Goal: Task Accomplishment & Management: Complete application form

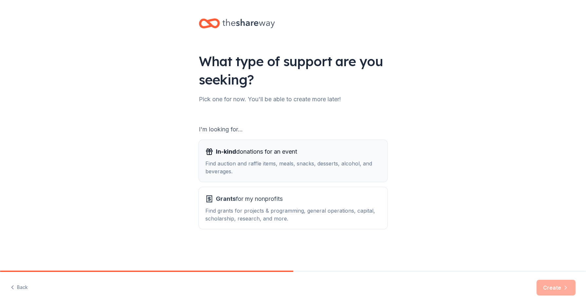
click at [281, 164] on div "Find auction and raffle items, meals, snacks, desserts, alcohol, and beverages." at bounding box center [293, 168] width 176 height 16
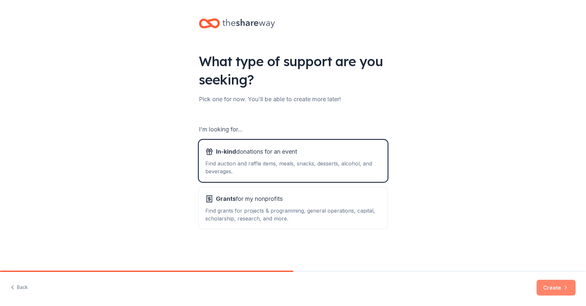
click at [556, 290] on button "Create" at bounding box center [556, 288] width 39 height 16
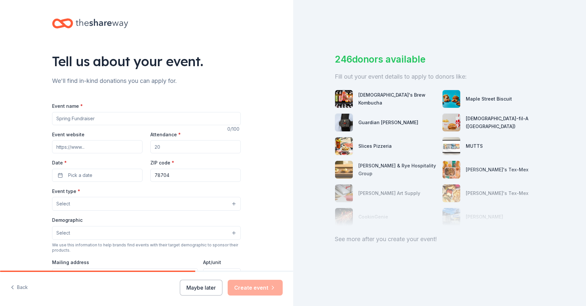
click at [116, 116] on input "Event name *" at bounding box center [146, 118] width 189 height 13
type input "Summer Camps & Programs (Behind the Curtains)"
click at [87, 146] on input "Event website" at bounding box center [97, 146] width 90 height 13
paste input "[URL][DOMAIN_NAME][US_STATE]"
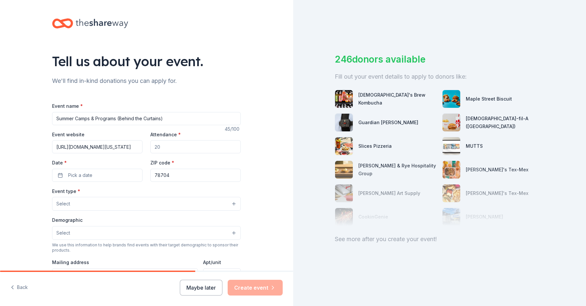
type input "[URL][DOMAIN_NAME][US_STATE]"
click at [161, 147] on input "Attendance *" at bounding box center [195, 146] width 90 height 13
type input "20"
click at [78, 175] on span "Pick a date" at bounding box center [80, 175] width 24 height 8
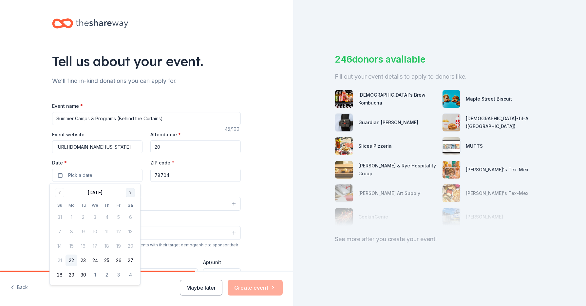
click at [132, 194] on button "Go to next month" at bounding box center [130, 192] width 9 height 9
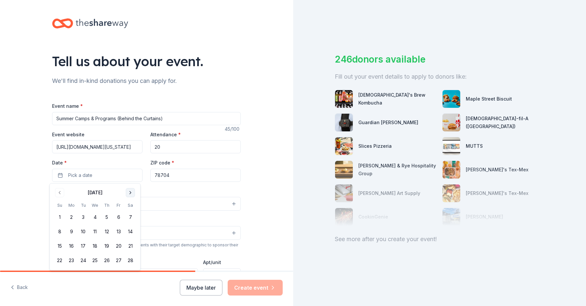
click at [132, 194] on button "Go to next month" at bounding box center [130, 192] width 9 height 9
click at [73, 245] on button "15" at bounding box center [72, 246] width 12 height 12
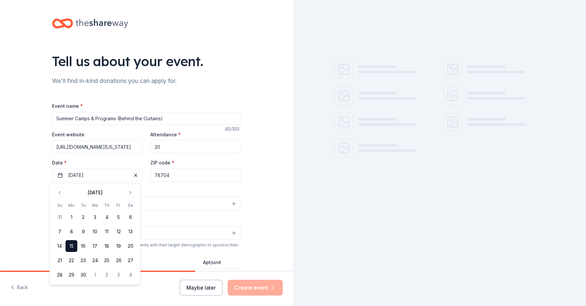
click at [184, 188] on div "Event type * Select" at bounding box center [146, 199] width 189 height 24
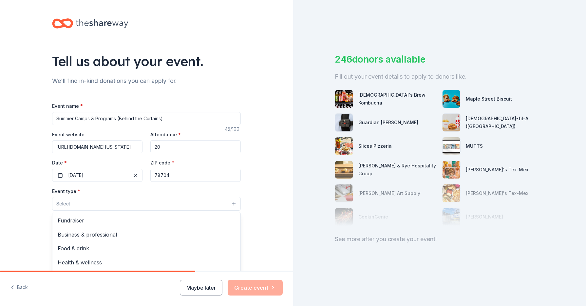
click at [114, 208] on button "Select" at bounding box center [146, 204] width 189 height 14
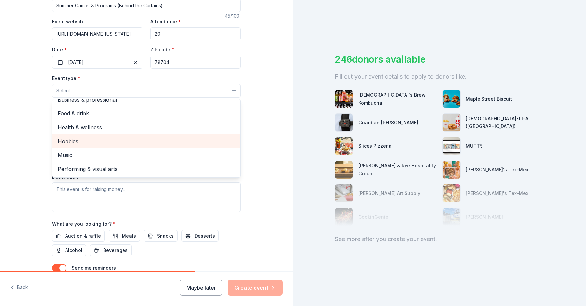
scroll to position [141, 0]
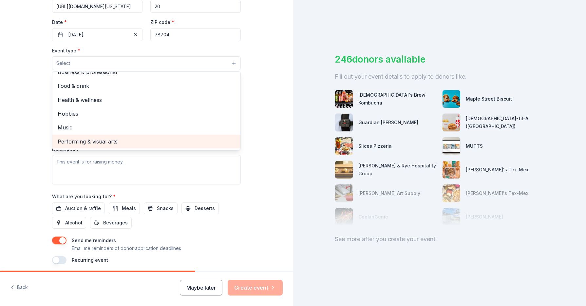
click at [111, 145] on span "Performing & visual arts" at bounding box center [147, 141] width 178 height 9
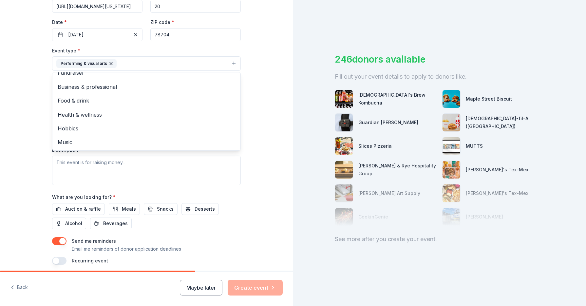
click at [17, 203] on div "Tell us about your event. We'll find in-kind donations you can apply for. Event…" at bounding box center [146, 77] width 293 height 437
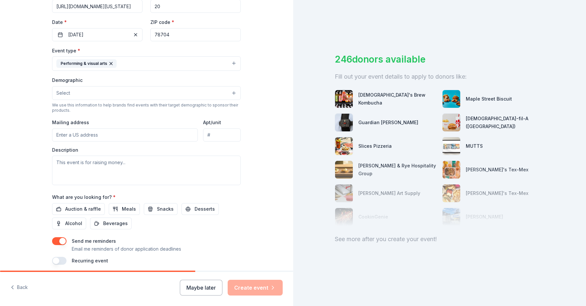
click at [74, 94] on button "Select" at bounding box center [146, 93] width 189 height 14
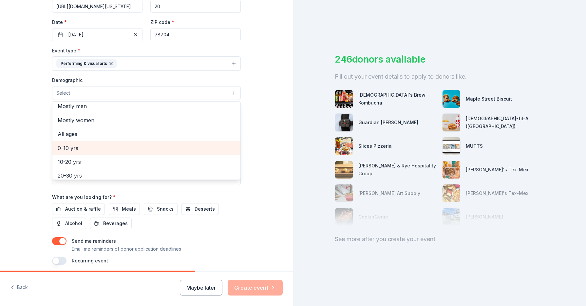
scroll to position [18, 0]
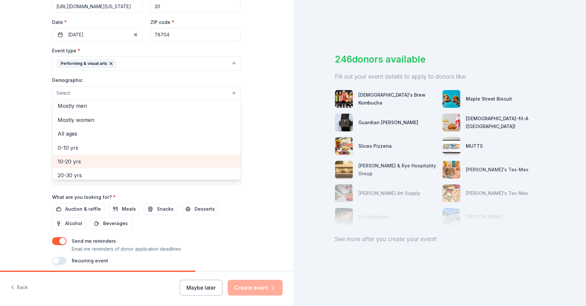
click at [73, 166] on div "10-20 yrs" at bounding box center [146, 162] width 188 height 14
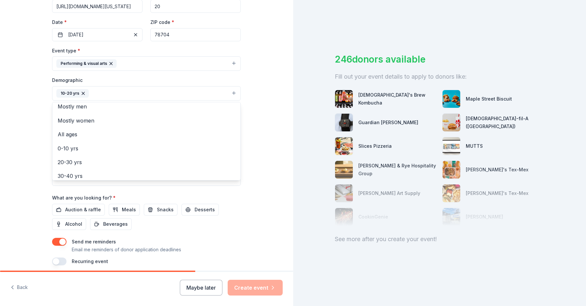
click at [28, 193] on div "Tell us about your event. We'll find in-kind donations you can apply for. Event…" at bounding box center [146, 77] width 293 height 437
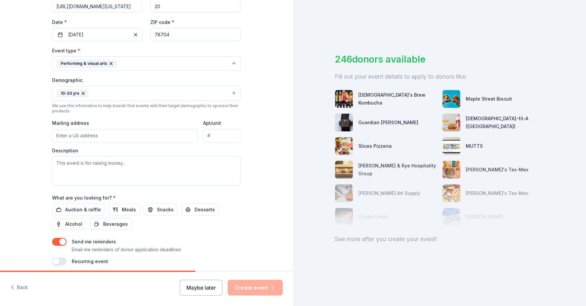
click at [71, 138] on input "Mailing address" at bounding box center [125, 135] width 146 height 13
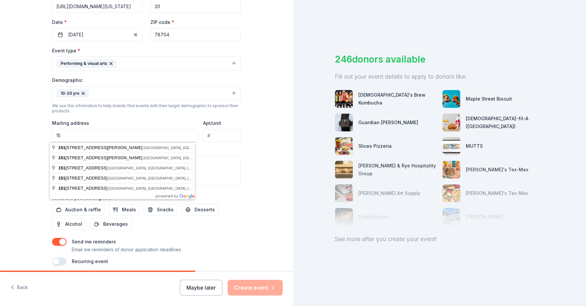
type input "1"
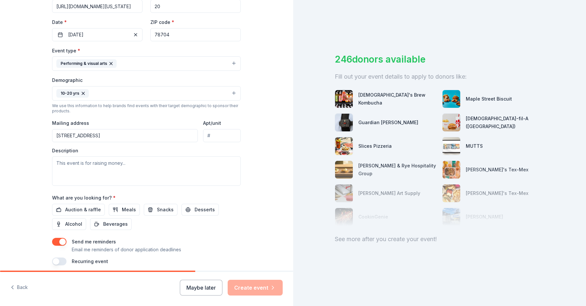
type input "[STREET_ADDRESS]"
click at [62, 170] on textarea at bounding box center [146, 170] width 189 height 29
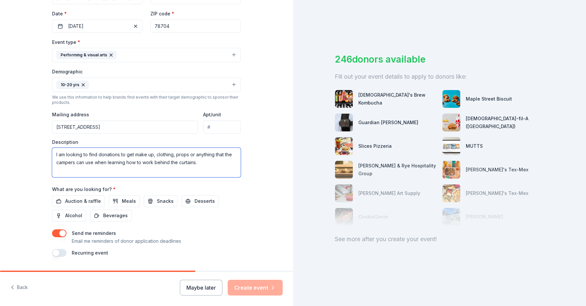
scroll to position [167, 0]
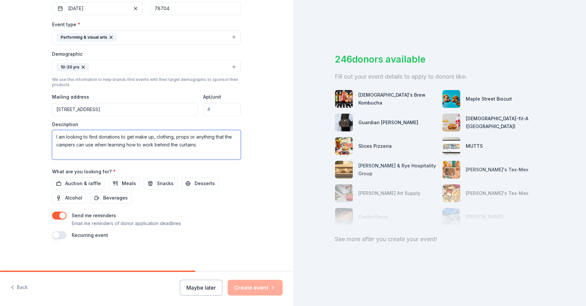
type textarea "I am looking to find donations to get make up, clothing, props or anything that…"
click at [209, 238] on div "Recurring event" at bounding box center [146, 235] width 189 height 8
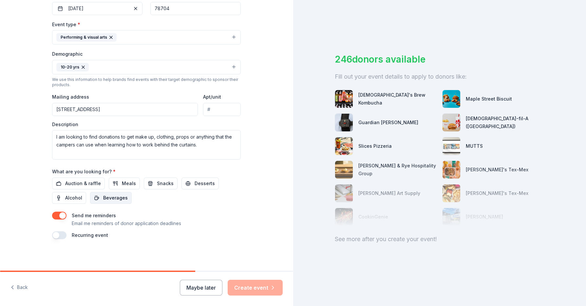
click at [118, 202] on span "Beverages" at bounding box center [115, 198] width 25 height 8
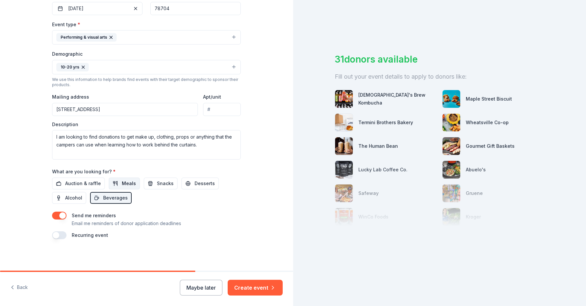
click at [125, 181] on span "Meals" at bounding box center [129, 184] width 14 height 8
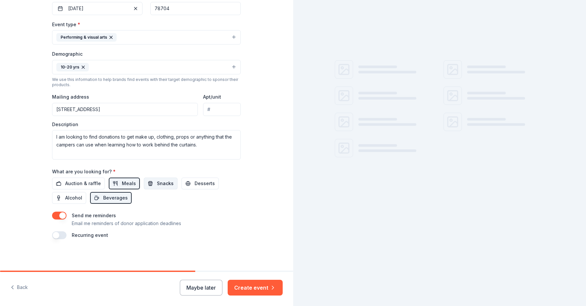
click at [160, 181] on span "Snacks" at bounding box center [165, 184] width 17 height 8
click at [187, 182] on button "Desserts" at bounding box center [200, 184] width 37 height 12
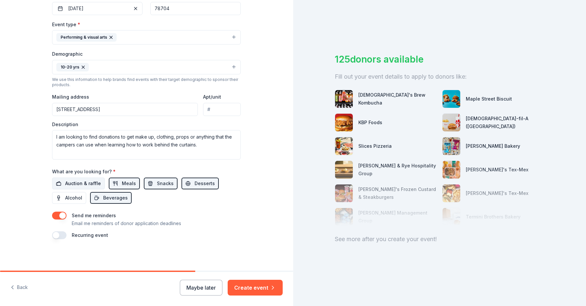
click at [94, 187] on button "Auction & raffle" at bounding box center [78, 184] width 53 height 12
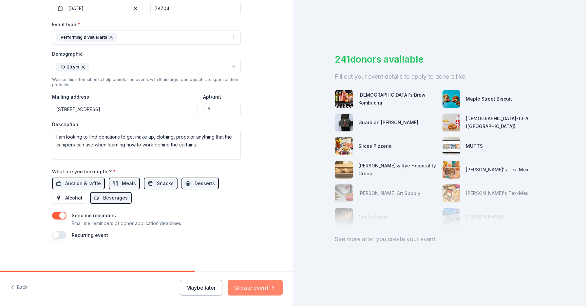
click at [253, 286] on button "Create event" at bounding box center [255, 288] width 55 height 16
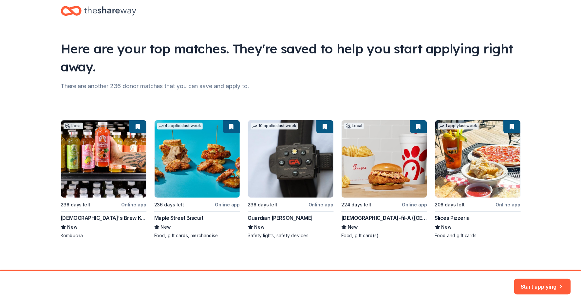
scroll to position [14, 0]
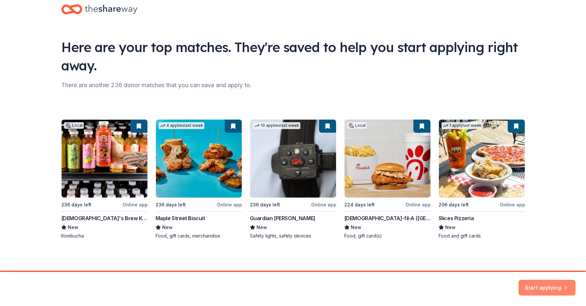
click at [552, 282] on button "Start applying" at bounding box center [547, 285] width 57 height 16
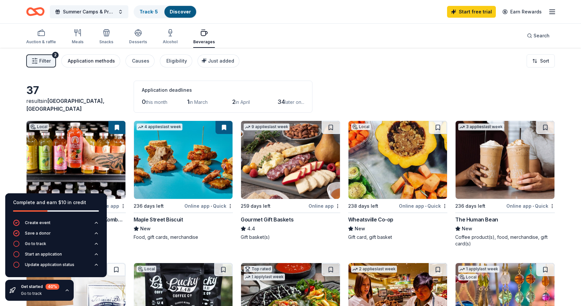
click at [93, 63] on div "Application methods" at bounding box center [91, 61] width 47 height 8
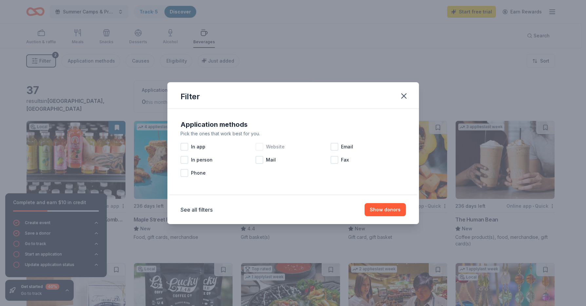
click at [257, 147] on div at bounding box center [260, 147] width 8 height 8
click at [339, 147] on div "Email" at bounding box center [368, 146] width 75 height 13
click at [390, 209] on button "Show 28 donors" at bounding box center [382, 209] width 48 height 13
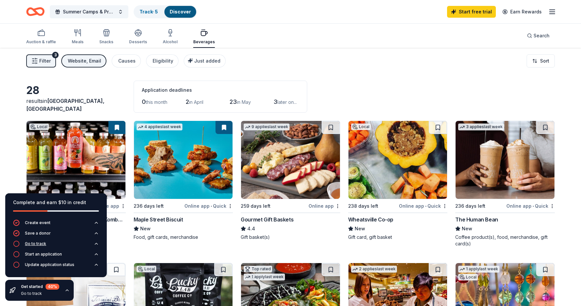
click at [43, 243] on div "Go to track" at bounding box center [35, 243] width 21 height 5
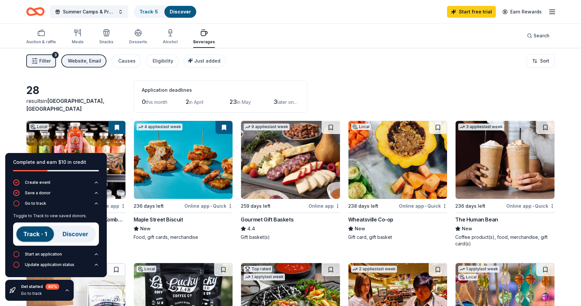
click at [90, 88] on div "28 results in [GEOGRAPHIC_DATA], [GEOGRAPHIC_DATA] Application deadlines 0 this…" at bounding box center [290, 97] width 529 height 32
click at [61, 205] on button "Go to track" at bounding box center [56, 205] width 86 height 10
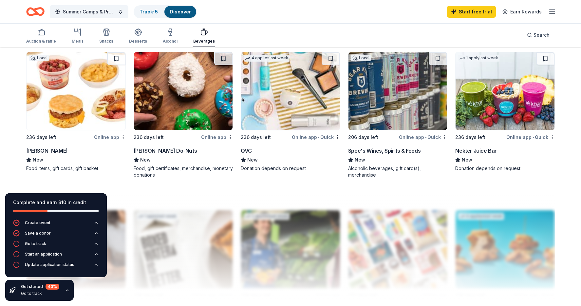
scroll to position [488, 0]
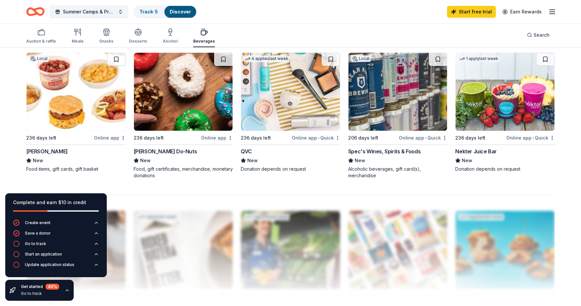
click at [295, 117] on img at bounding box center [290, 92] width 99 height 78
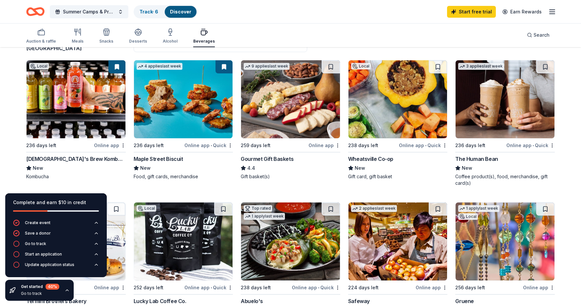
scroll to position [60, 0]
click at [295, 132] on img at bounding box center [290, 100] width 99 height 78
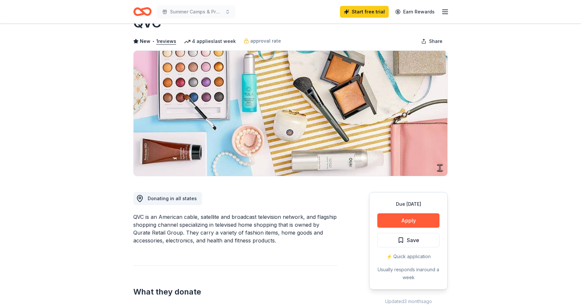
scroll to position [38, 0]
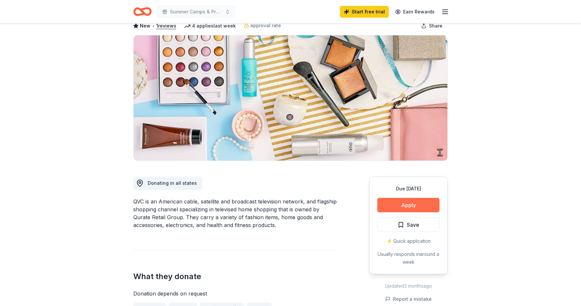
click at [387, 209] on button "Apply" at bounding box center [409, 205] width 62 height 14
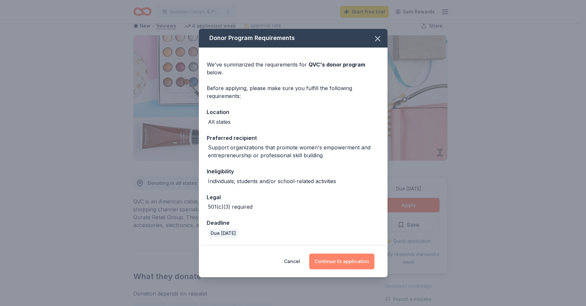
click at [332, 261] on button "Continue to application" at bounding box center [341, 262] width 65 height 16
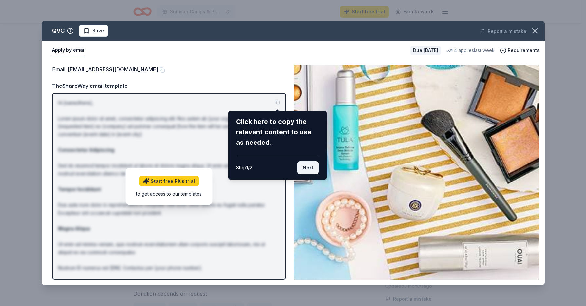
click at [303, 173] on button "Next" at bounding box center [308, 167] width 21 height 13
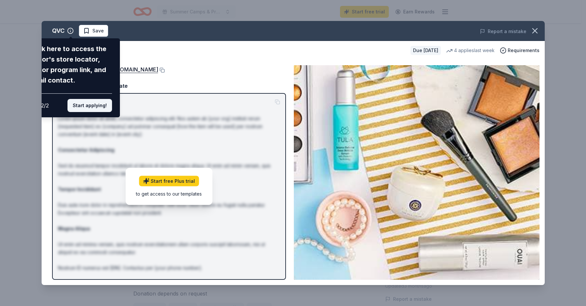
click at [94, 106] on button "Start applying!" at bounding box center [90, 105] width 45 height 13
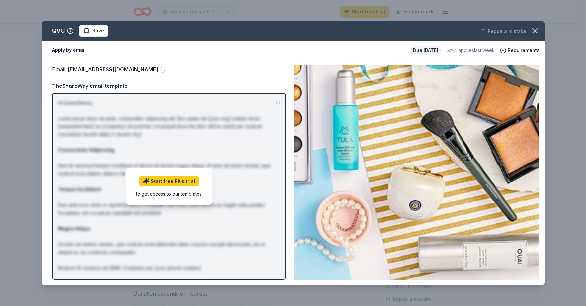
click at [248, 100] on div "QVC Save Report a mistake Apply by email Due in 236 days 4 applies last week Re…" at bounding box center [293, 153] width 503 height 264
click at [237, 228] on div "QVC Save Report a mistake Apply by email Due in 236 days 4 applies last week Re…" at bounding box center [293, 153] width 503 height 264
click at [535, 28] on icon "button" at bounding box center [535, 30] width 9 height 9
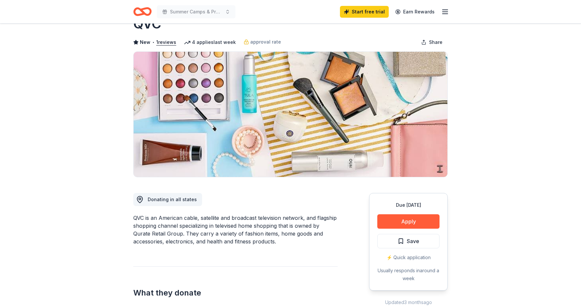
scroll to position [28, 0]
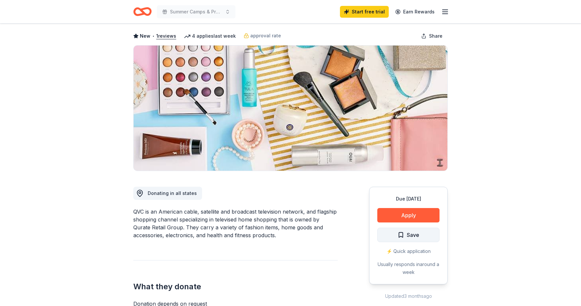
click at [403, 234] on span "Save" at bounding box center [409, 235] width 22 height 9
